Goal: Information Seeking & Learning: Find specific fact

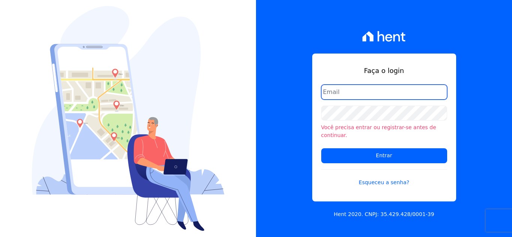
click at [365, 96] on input "email" at bounding box center [384, 92] width 126 height 15
click at [386, 178] on link "Esqueceu a senha?" at bounding box center [384, 177] width 126 height 17
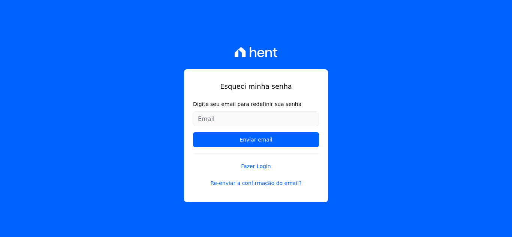
click at [240, 123] on input "Digite seu email para redefinir sua senha" at bounding box center [256, 118] width 126 height 15
type input "financeiro@aclinc.com.br"
click at [193, 132] on input "Enviar email" at bounding box center [256, 139] width 126 height 15
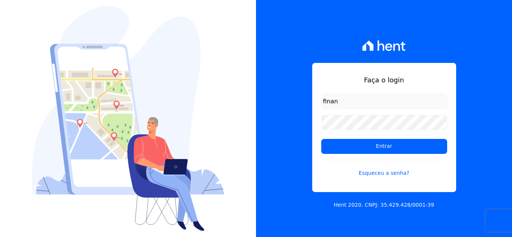
type input "[EMAIL_ADDRESS][DOMAIN_NAME]"
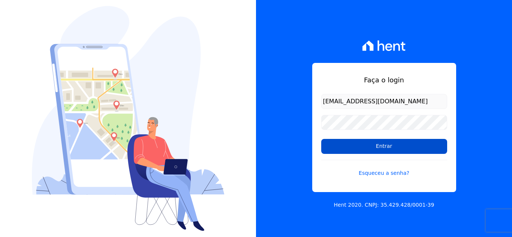
click at [377, 151] on input "Entrar" at bounding box center [384, 146] width 126 height 15
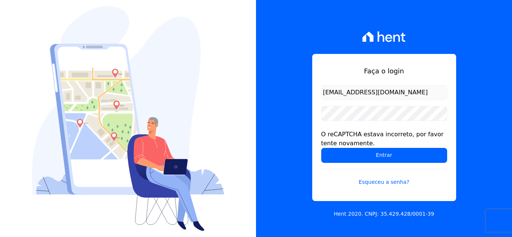
click at [352, 93] on input "financeiro@aclinc.com.br" at bounding box center [384, 92] width 126 height 15
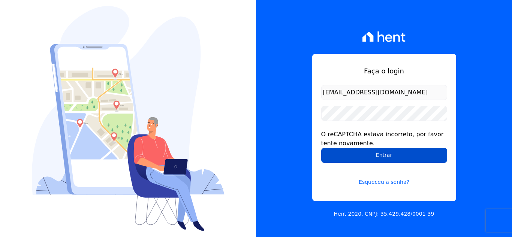
click at [365, 157] on input "Entrar" at bounding box center [384, 155] width 126 height 15
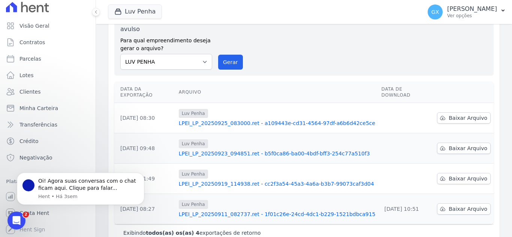
scroll to position [45, 0]
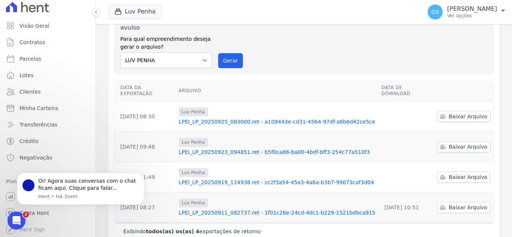
click at [98, 117] on div "Exportações de Retorno Gerar arquivo de retorno avulso Para qual empreendimento…" at bounding box center [304, 115] width 416 height 273
click at [139, 176] on button "Dismiss notification" at bounding box center [142, 175] width 10 height 10
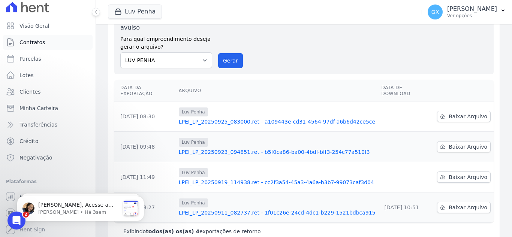
click at [38, 42] on span "Contratos" at bounding box center [31, 42] width 25 height 7
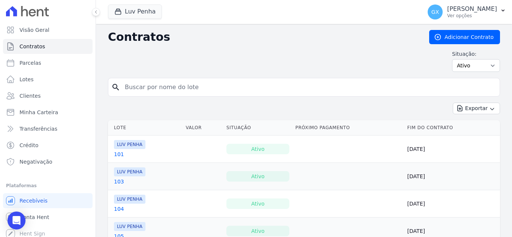
click at [240, 89] on input "search" at bounding box center [308, 87] width 376 height 15
type input "agda"
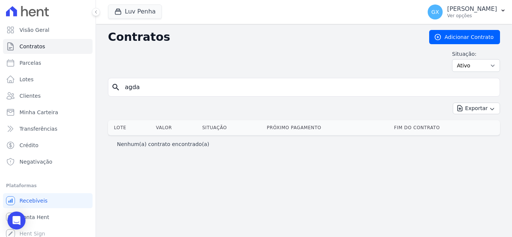
click at [179, 85] on input "agda" at bounding box center [308, 87] width 376 height 15
click at [22, 61] on span "Parcelas" at bounding box center [30, 62] width 22 height 7
select select
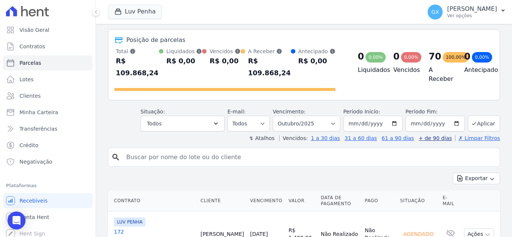
scroll to position [75, 0]
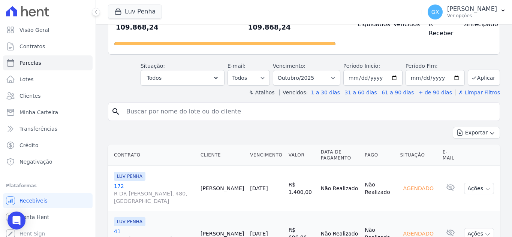
click at [213, 104] on input "search" at bounding box center [309, 111] width 375 height 15
type input "agda"
select select
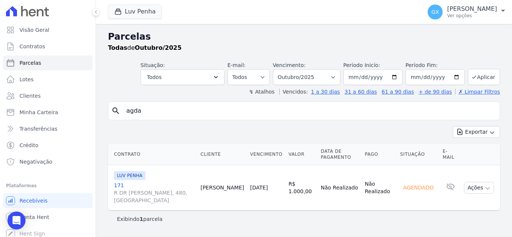
click at [222, 187] on td "Agda Morais" at bounding box center [221, 187] width 49 height 45
click at [120, 188] on link "171 R DR SUZANO BRANDAO, 480, VILA ARICANDUVA" at bounding box center [154, 193] width 81 height 22
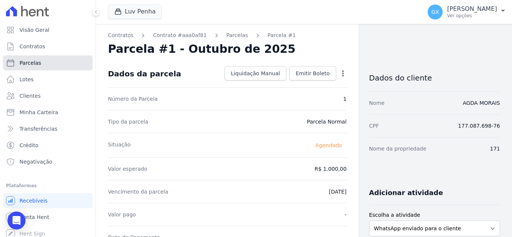
click at [62, 66] on link "Parcelas" at bounding box center [48, 62] width 90 height 15
select select
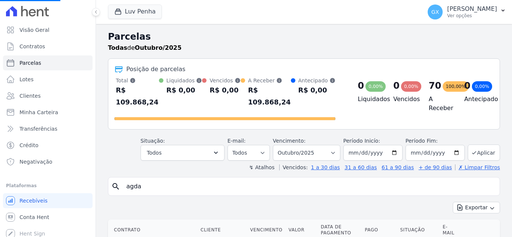
select select
click at [440, 145] on input "2025-10-31" at bounding box center [434, 153] width 59 height 16
click at [435, 145] on input "2025-10-31" at bounding box center [434, 153] width 59 height 16
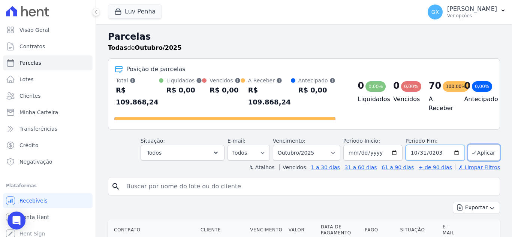
type input "2030-10-31"
click at [476, 145] on button "Aplicar" at bounding box center [483, 153] width 32 height 16
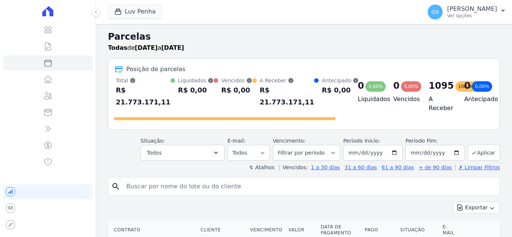
select select
click at [170, 188] on label "Cancelado" at bounding box center [172, 191] width 26 height 6
click at [156, 188] on input "Cancelado" at bounding box center [153, 191] width 6 height 6
checkbox input "false"
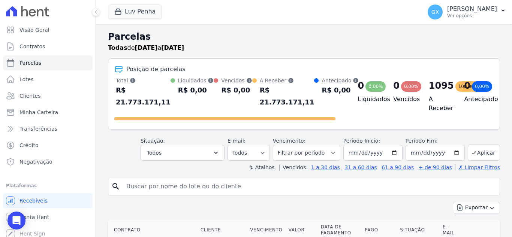
click at [175, 185] on input "search" at bounding box center [309, 186] width 375 height 15
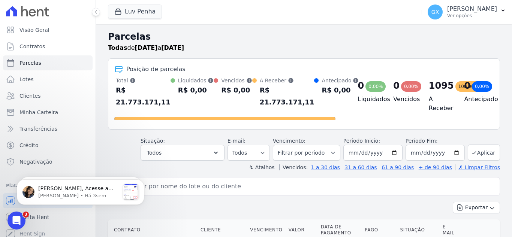
scroll to position [0, 0]
type input "agda"
select select
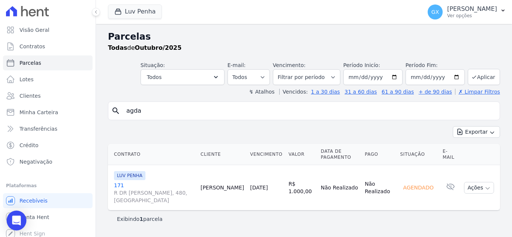
click at [10, 221] on div "Open Intercom Messenger" at bounding box center [17, 221] width 20 height 20
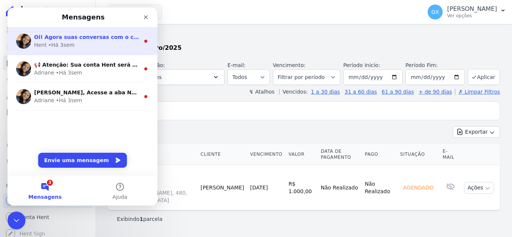
click at [94, 42] on div "Hent • Há 3sem" at bounding box center [87, 45] width 106 height 8
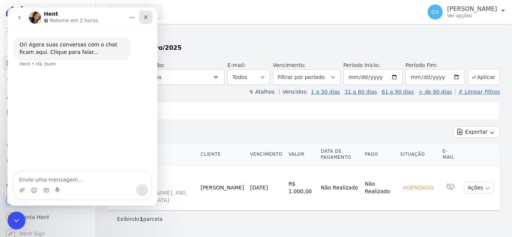
click at [142, 14] on div "Fechar" at bounding box center [145, 16] width 13 height 13
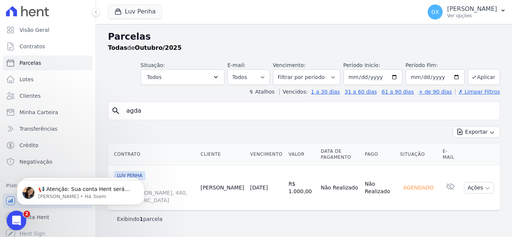
click at [8, 221] on div "Abertura do Messenger da Intercom" at bounding box center [15, 219] width 25 height 25
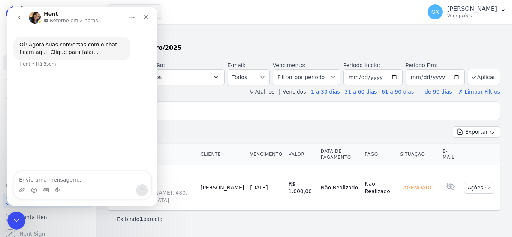
click at [85, 182] on textarea "Envie uma mensagem..." at bounding box center [82, 178] width 137 height 13
type textarea "olá, boa tarde"
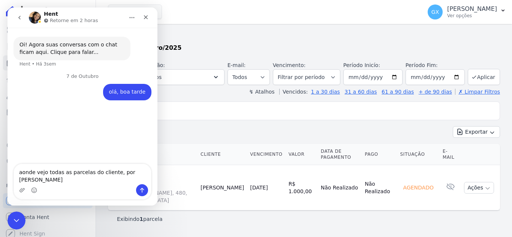
type textarea "aonde vejo todas as parcelas do cliente, por gentileza?"
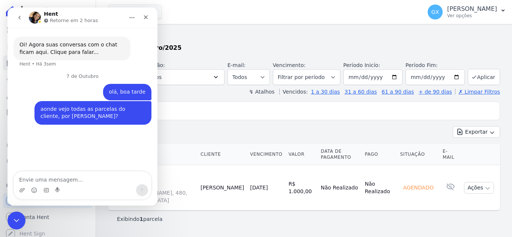
click at [193, 124] on div "search agda Exportar Exportar PDF Exportar CSV Contrato Cliente Vencimento Valo…" at bounding box center [304, 165] width 392 height 126
drag, startPoint x: 145, startPoint y: 19, endPoint x: 151, endPoint y: 38, distance: 20.1
click at [145, 19] on icon "Fechar" at bounding box center [146, 17] width 6 height 6
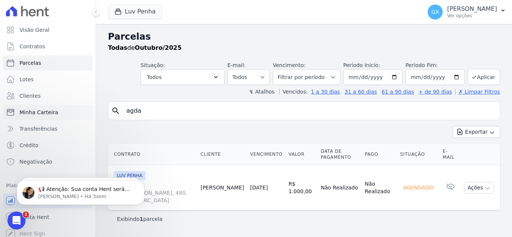
click at [40, 110] on span "Minha Carteira" at bounding box center [38, 112] width 39 height 7
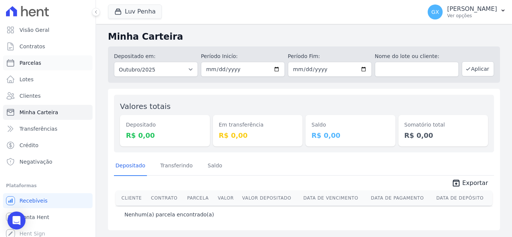
click at [30, 63] on span "Parcelas" at bounding box center [30, 62] width 22 height 7
click at [38, 45] on span "Contratos" at bounding box center [31, 46] width 25 height 7
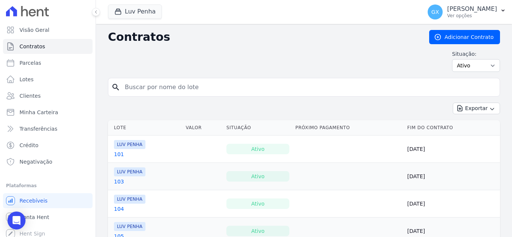
select select
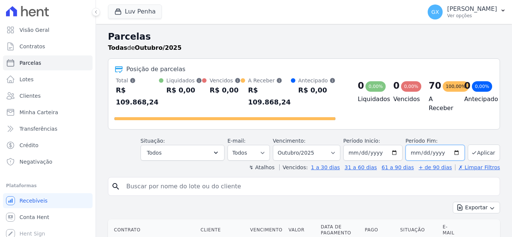
click at [433, 145] on input "2025-10-31" at bounding box center [434, 153] width 59 height 16
type input "2030-10-31"
click at [34, 46] on span "Contratos" at bounding box center [31, 46] width 25 height 7
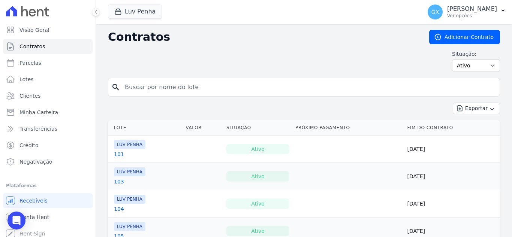
click at [228, 88] on input "search" at bounding box center [308, 87] width 376 height 15
type input "95"
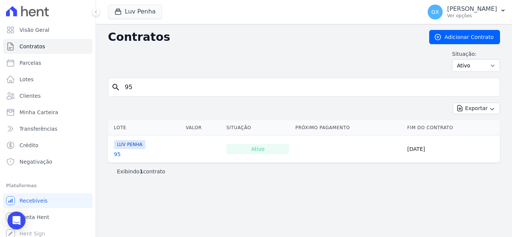
click at [117, 153] on link "95" at bounding box center [117, 154] width 7 height 7
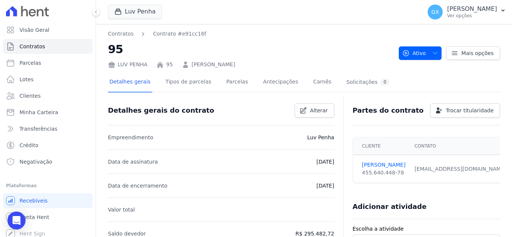
click at [323, 36] on nav "Contratos Contrato #e91cc16f" at bounding box center [250, 34] width 285 height 8
click at [55, 50] on link "Contratos" at bounding box center [48, 46] width 90 height 15
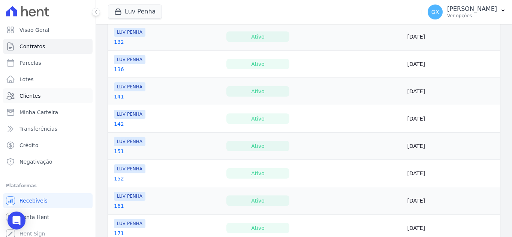
scroll to position [524, 0]
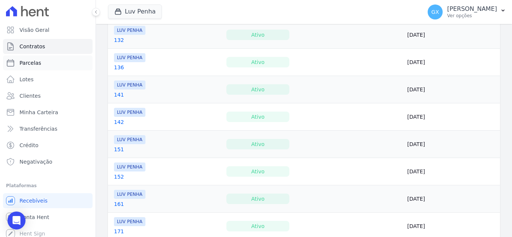
click at [55, 67] on link "Parcelas" at bounding box center [48, 62] width 90 height 15
select select
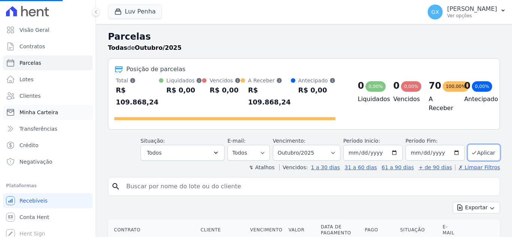
click at [52, 114] on span "Minha Carteira" at bounding box center [38, 112] width 39 height 7
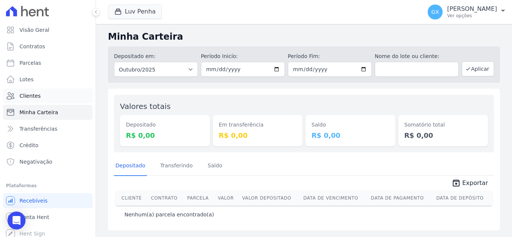
click at [45, 101] on link "Clientes" at bounding box center [48, 95] width 90 height 15
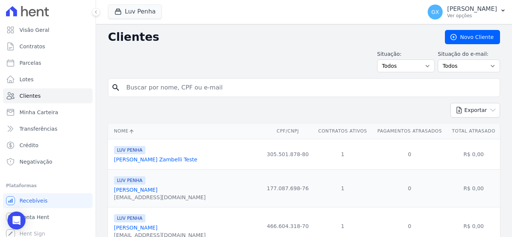
click at [231, 94] on input "search" at bounding box center [309, 87] width 375 height 15
type input "agda"
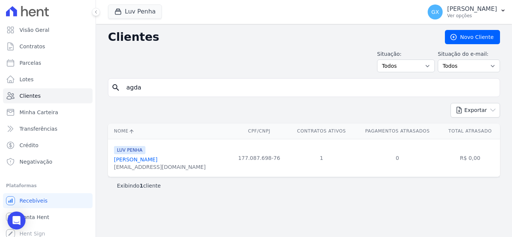
click at [126, 160] on link "Agda Morais" at bounding box center [135, 160] width 43 height 6
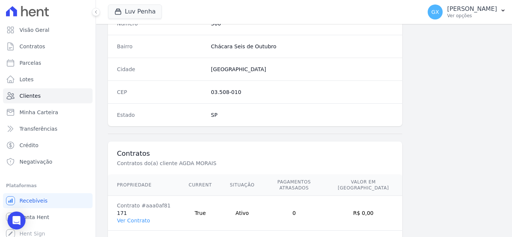
scroll to position [464, 0]
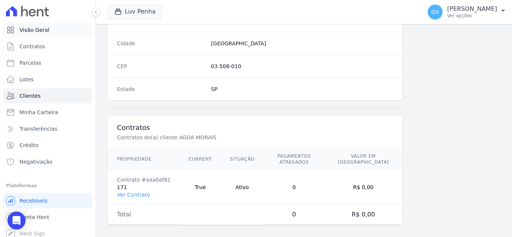
click at [42, 32] on span "Visão Geral" at bounding box center [34, 29] width 30 height 7
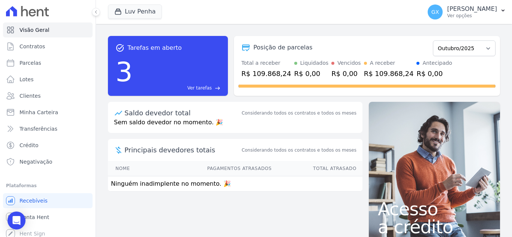
click at [146, 67] on div "3 Ver tarefas east" at bounding box center [167, 71] width 105 height 39
click at [203, 85] on span "Ver tarefas" at bounding box center [199, 88] width 24 height 7
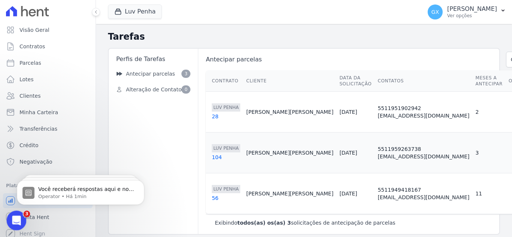
click at [14, 216] on icon "Abertura do Messenger da Intercom" at bounding box center [15, 220] width 12 height 12
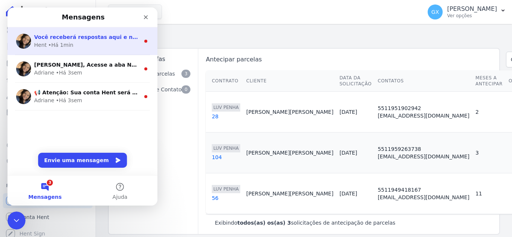
click at [88, 37] on span "Você receberá respostas aqui e no seu e-mail: ✉️ financeiro@aclinc.com.br Quand…" at bounding box center [216, 37] width 365 height 6
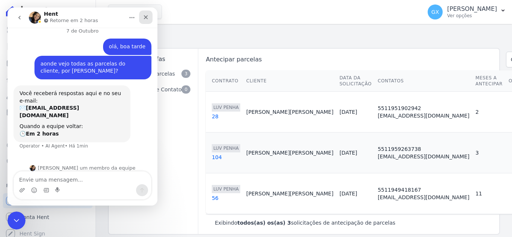
click at [146, 18] on icon "Fechar" at bounding box center [146, 17] width 6 height 6
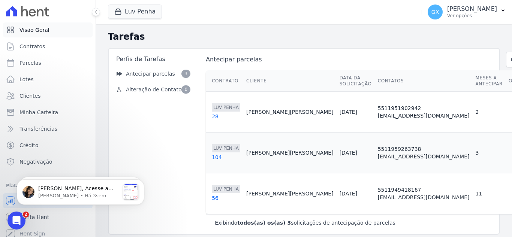
click at [35, 34] on link "Visão Geral" at bounding box center [48, 29] width 90 height 15
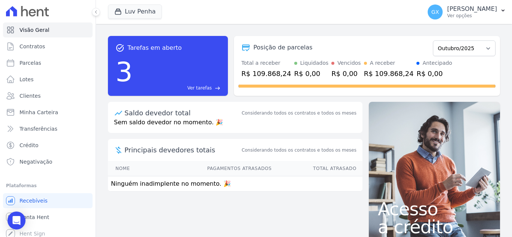
click at [416, 70] on div "R$ 0,00" at bounding box center [434, 74] width 36 height 10
click at [466, 49] on select "Setembro/2025 Outubro/2025 Novembro/2025 Dezembro/2025 Janeiro/2026 Fevereiro/2…" at bounding box center [464, 48] width 63 height 16
click at [259, 51] on div "Posição de parcelas" at bounding box center [282, 47] width 59 height 9
click at [254, 190] on td "Ninguém inadimplente no momento. 🎉" at bounding box center [235, 183] width 254 height 15
click at [52, 61] on link "Parcelas" at bounding box center [48, 62] width 90 height 15
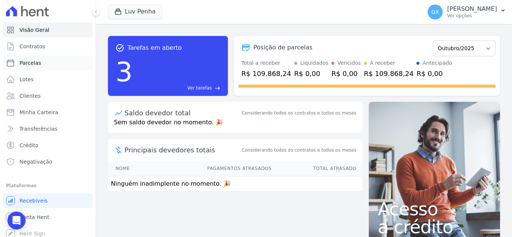
select select
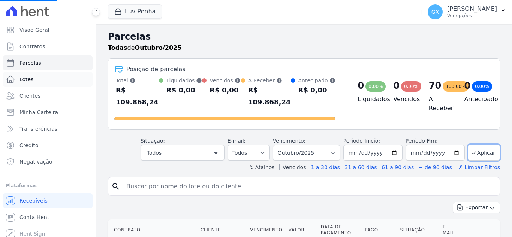
click at [46, 83] on link "Lotes" at bounding box center [48, 79] width 90 height 15
select select
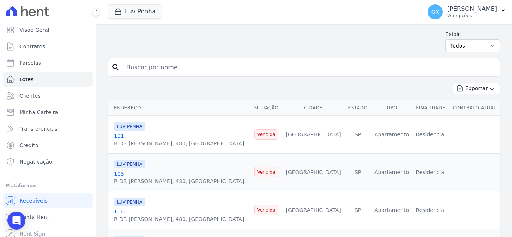
scroll to position [37, 0]
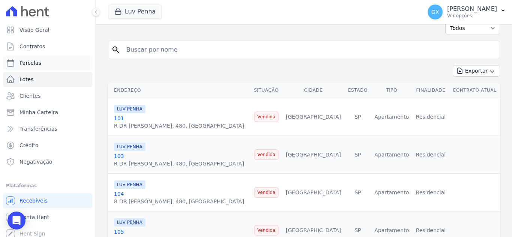
click at [49, 67] on link "Parcelas" at bounding box center [48, 62] width 90 height 15
select select
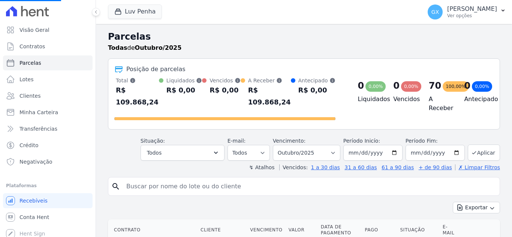
select select
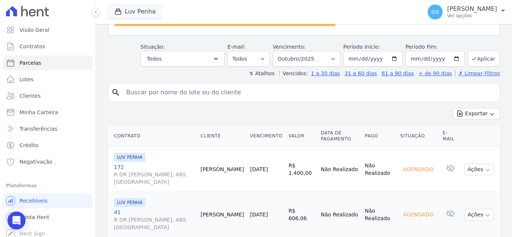
scroll to position [112, 0]
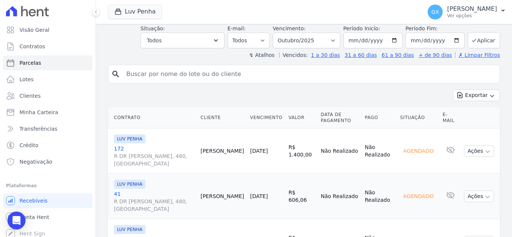
click at [196, 68] on input "search" at bounding box center [309, 74] width 375 height 15
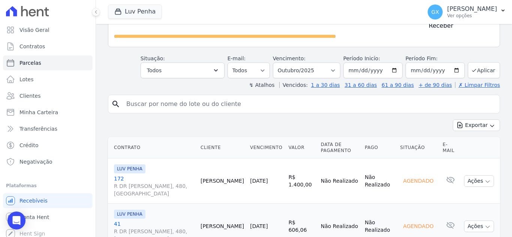
scroll to position [37, 0]
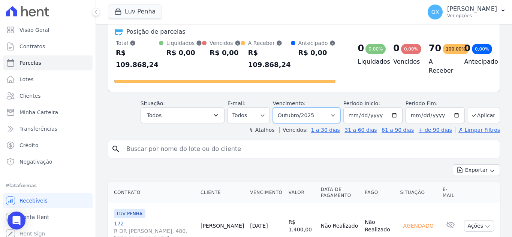
click at [309, 108] on select "Filtrar por período ──────── Todos os meses Setembro/2025 Outubro/2025 Novembro…" at bounding box center [306, 116] width 67 height 16
click at [260, 108] on select "Todos Lido Não-lido" at bounding box center [248, 116] width 42 height 16
drag, startPoint x: 260, startPoint y: 108, endPoint x: 214, endPoint y: 111, distance: 46.2
click at [260, 108] on select "Todos Lido Não-lido" at bounding box center [248, 116] width 42 height 16
click at [208, 111] on button "Todos" at bounding box center [182, 116] width 84 height 16
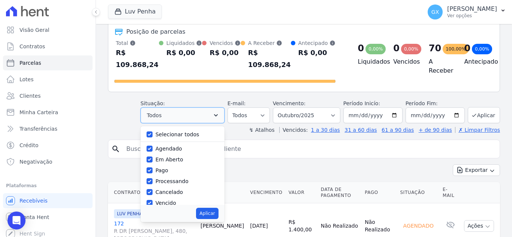
click at [208, 111] on button "Todos" at bounding box center [182, 116] width 84 height 16
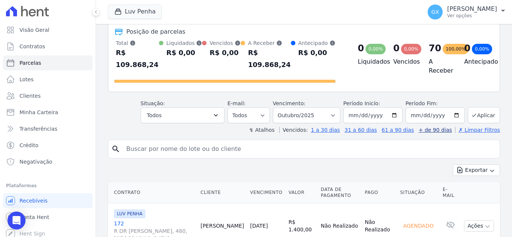
click at [436, 127] on link "+ de 90 dias" at bounding box center [434, 130] width 33 height 6
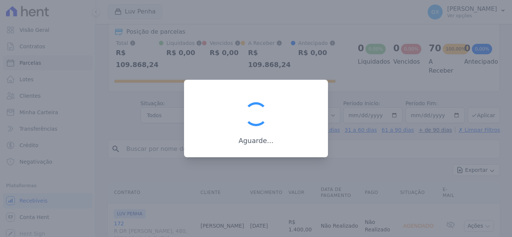
select select
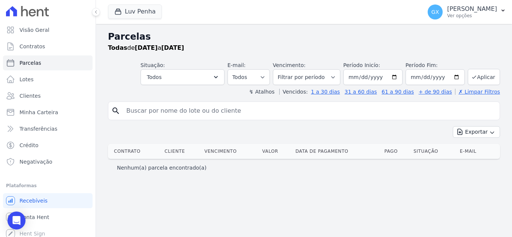
click at [212, 109] on input "search" at bounding box center [309, 110] width 375 height 15
type input "agda"
select select
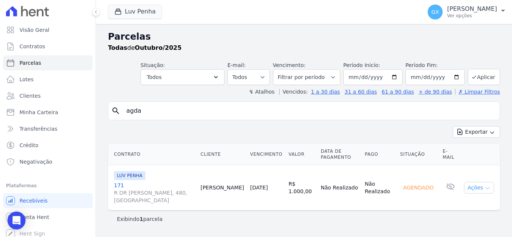
click at [483, 191] on button "Ações" at bounding box center [479, 188] width 30 height 12
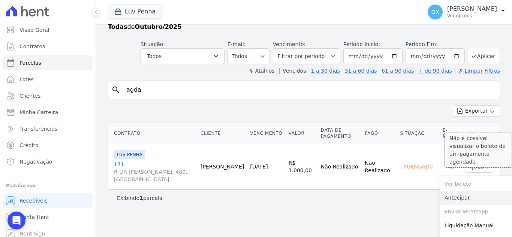
scroll to position [32, 0]
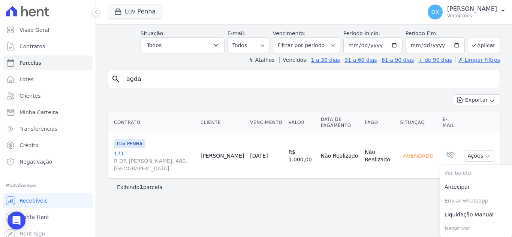
click at [126, 145] on span "LUV PENHA" at bounding box center [129, 143] width 31 height 9
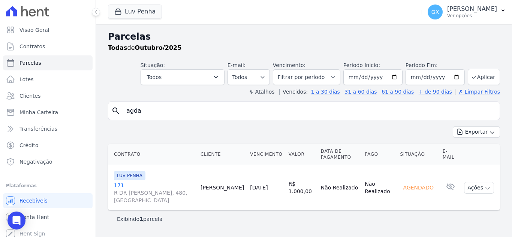
click at [118, 185] on link "171 R DR SUZANO BRANDAO, 480, VILA ARICANDUVA" at bounding box center [154, 193] width 81 height 22
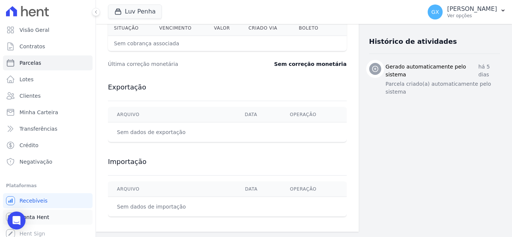
scroll to position [275, 0]
click at [18, 219] on icon "Open Intercom Messenger" at bounding box center [16, 221] width 9 height 10
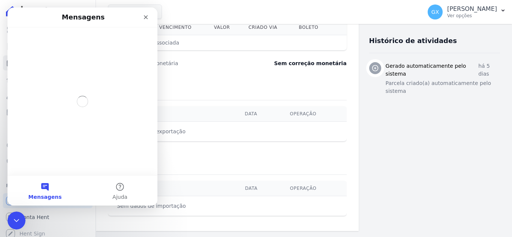
scroll to position [0, 0]
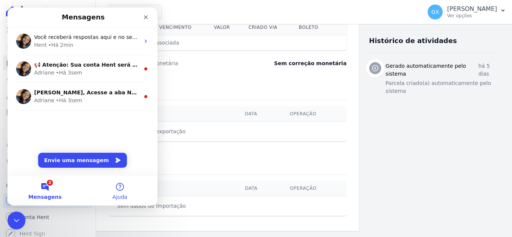
click at [114, 191] on button "Ajuda" at bounding box center [119, 191] width 75 height 30
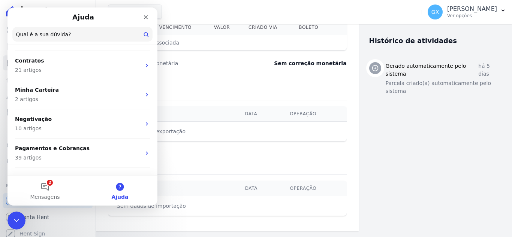
scroll to position [37, 0]
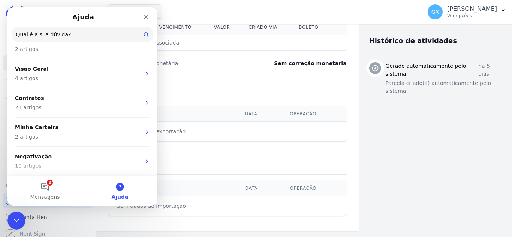
click at [73, 31] on input "Qual é a sua dúvida?" at bounding box center [82, 34] width 140 height 15
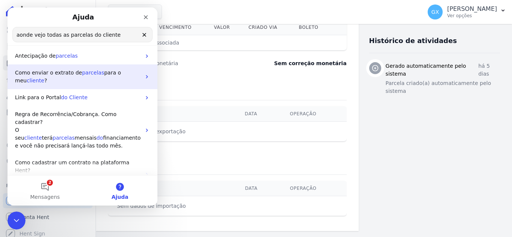
type input "aonde vejo todas as parcelas do cliente"
click at [95, 76] on span "para o meu" at bounding box center [68, 77] width 106 height 14
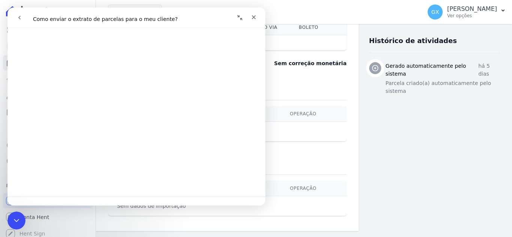
scroll to position [262, 0]
click at [16, 17] on button "go back" at bounding box center [19, 17] width 14 height 14
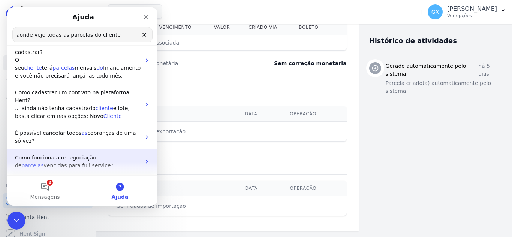
scroll to position [0, 0]
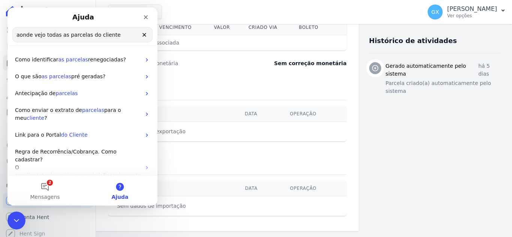
click at [146, 28] on input "aonde vejo todas as parcelas do cliente" at bounding box center [82, 34] width 139 height 15
click at [143, 36] on icon "Limpar" at bounding box center [144, 35] width 6 height 6
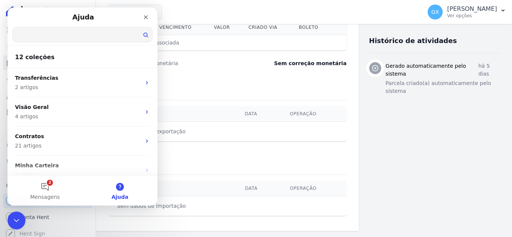
click at [109, 36] on input "Qual é a sua dúvida?" at bounding box center [82, 34] width 139 height 15
type input "parcelas do cliente"
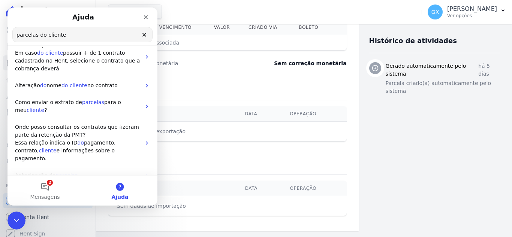
scroll to position [163, 0]
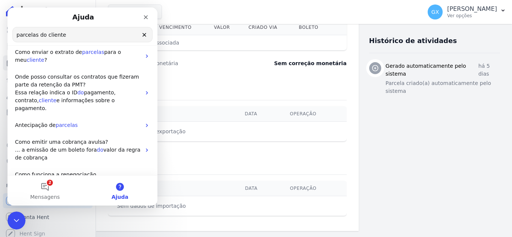
click at [276, 142] on div "Arquivo Data Operação Sem dados de exportação" at bounding box center [227, 123] width 239 height 41
click at [54, 189] on button "2 Mensagens" at bounding box center [44, 191] width 75 height 30
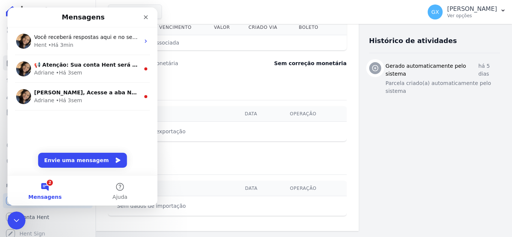
click at [218, 67] on dt "Última correção monetária" at bounding box center [178, 63] width 141 height 7
click at [150, 21] on div "Fechar" at bounding box center [145, 16] width 13 height 13
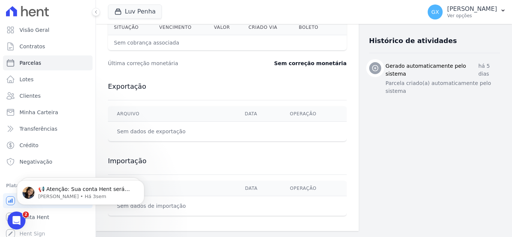
scroll to position [0, 0]
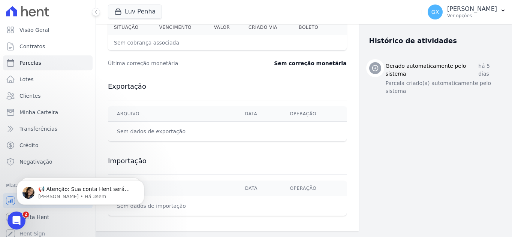
click at [240, 96] on div "Exportação Arquivo Data Operação Sem dados de exportação" at bounding box center [227, 112] width 239 height 75
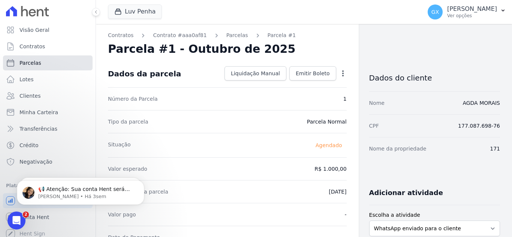
click at [58, 62] on link "Parcelas" at bounding box center [48, 62] width 90 height 15
select select
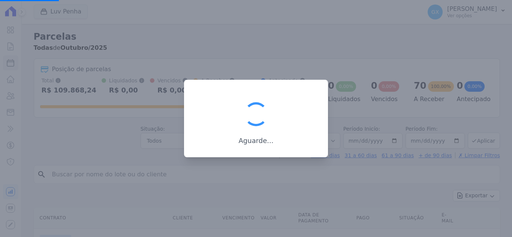
select select
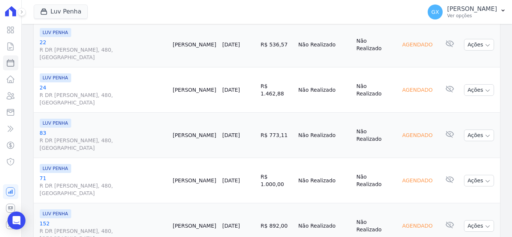
scroll to position [524, 0]
click at [14, 46] on icon at bounding box center [10, 46] width 9 height 9
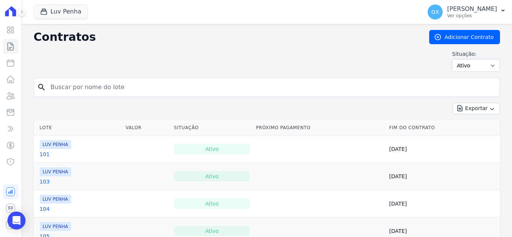
click at [44, 154] on link "101" at bounding box center [45, 154] width 10 height 7
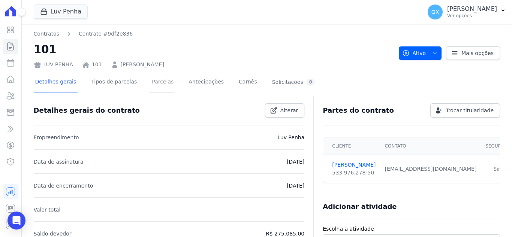
click at [152, 82] on link "Parcelas" at bounding box center [162, 83] width 25 height 20
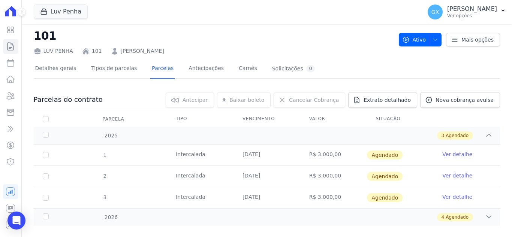
scroll to position [25, 0]
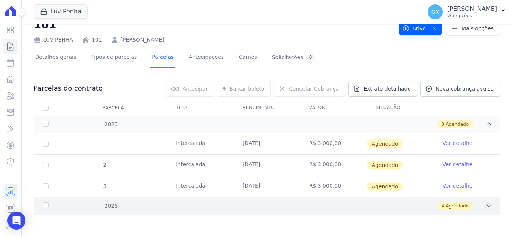
click at [443, 202] on div "4 Agendado" at bounding box center [455, 206] width 36 height 8
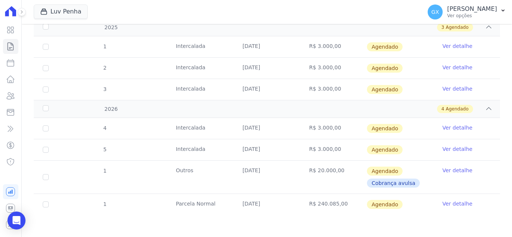
scroll to position [122, 0]
click at [379, 182] on span "Cobrança avulsa" at bounding box center [393, 182] width 53 height 9
click at [402, 183] on span "Cobrança avulsa" at bounding box center [393, 182] width 53 height 9
click at [386, 173] on span "Agendado" at bounding box center [385, 170] width 36 height 9
click at [395, 183] on span "Cobrança avulsa" at bounding box center [393, 182] width 53 height 9
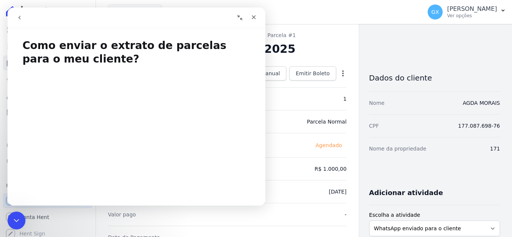
click at [465, 118] on div "CPF 177.087.698-76" at bounding box center [434, 125] width 131 height 23
click at [252, 16] on icon "Fechar" at bounding box center [254, 17] width 4 height 4
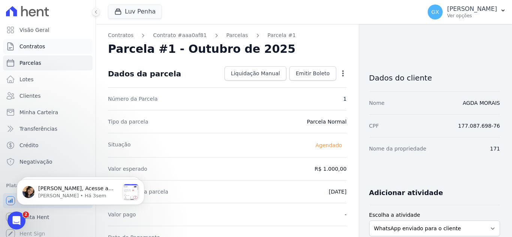
click at [40, 46] on span "Contratos" at bounding box center [31, 46] width 25 height 7
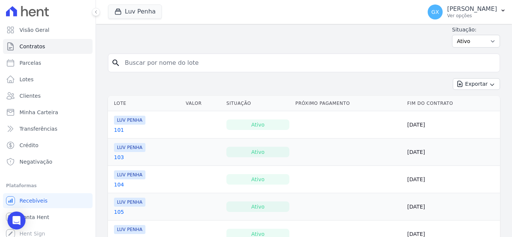
scroll to position [37, 0]
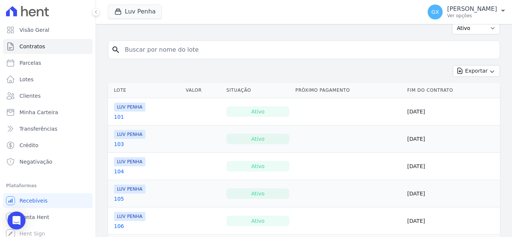
click at [121, 115] on link "101" at bounding box center [119, 116] width 10 height 7
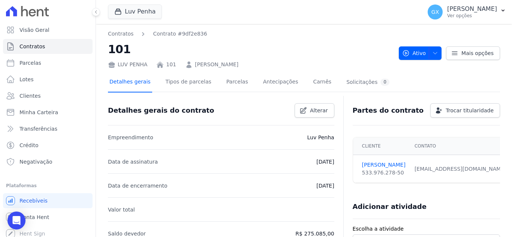
click at [129, 86] on link "Detalhes gerais" at bounding box center [130, 83] width 44 height 20
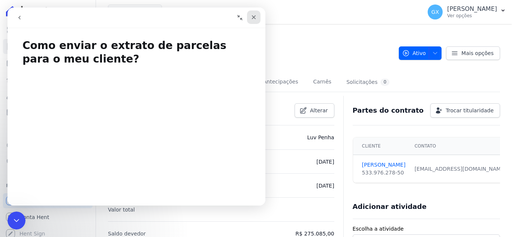
click at [256, 15] on icon "Fechar" at bounding box center [254, 17] width 6 height 6
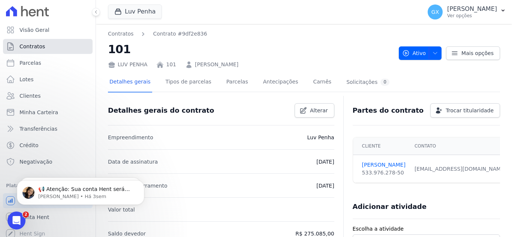
click at [57, 47] on link "Contratos" at bounding box center [48, 46] width 90 height 15
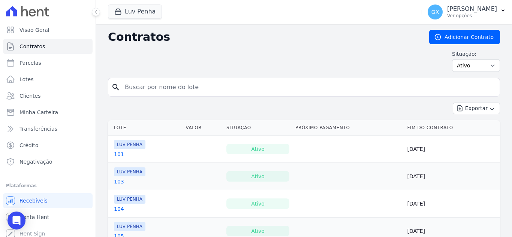
click at [118, 181] on link "103" at bounding box center [119, 181] width 10 height 7
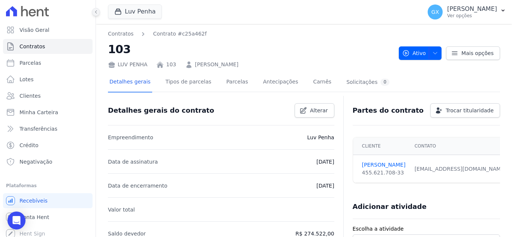
click at [98, 10] on icon at bounding box center [96, 12] width 4 height 4
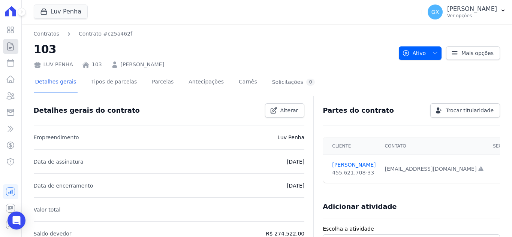
click at [11, 43] on icon at bounding box center [11, 46] width 6 height 7
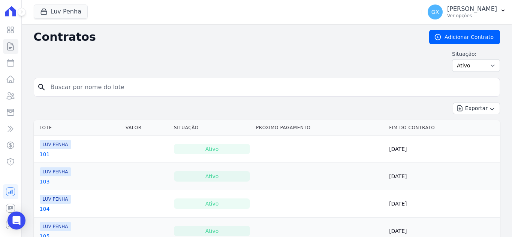
click at [117, 87] on input "search" at bounding box center [271, 87] width 450 height 15
type input "agda"
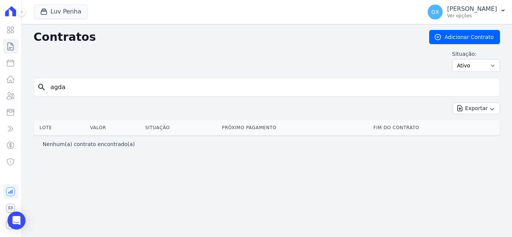
click at [489, 89] on input "agda" at bounding box center [271, 87] width 450 height 15
click at [476, 67] on select "Ativo Todos Pausado Distratado Rascunho Expirado Encerrado" at bounding box center [476, 65] width 48 height 13
